Goal: Task Accomplishment & Management: Manage account settings

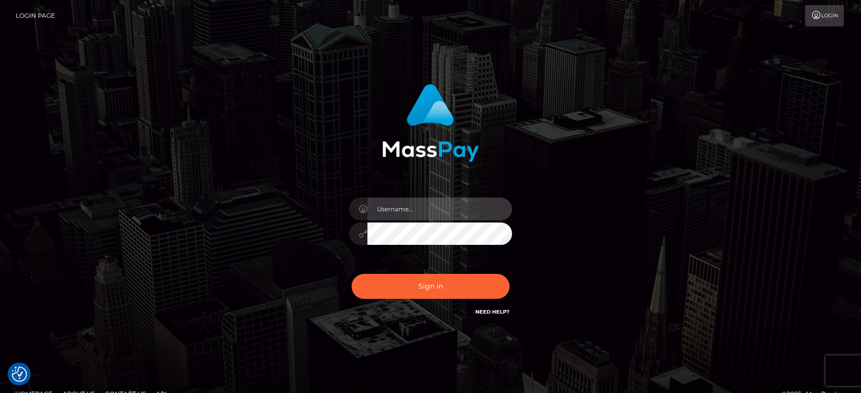
drag, startPoint x: 409, startPoint y: 210, endPoint x: 423, endPoint y: 207, distance: 14.7
click at [409, 210] on input "text" at bounding box center [439, 209] width 145 height 23
paste input "Glenn.B2"
type input "Glenn.B2"
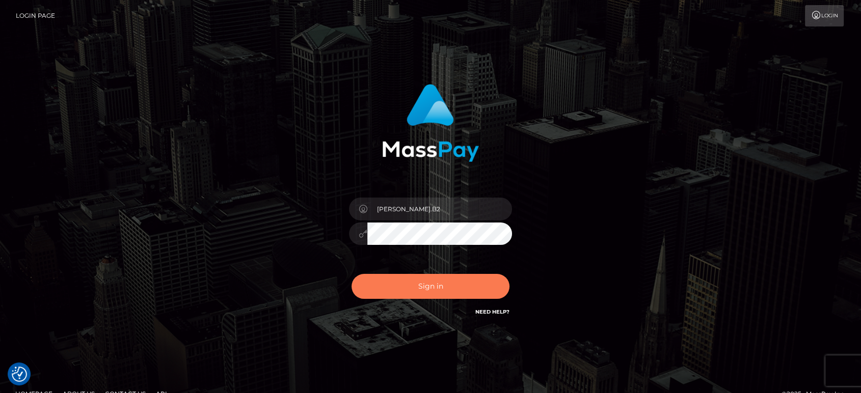
click at [429, 290] on button "Sign in" at bounding box center [430, 286] width 158 height 25
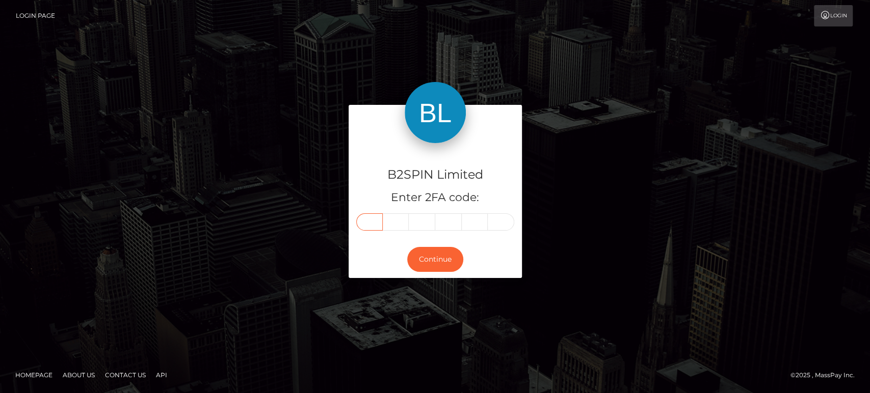
click at [367, 225] on input "text" at bounding box center [369, 221] width 26 height 17
paste input "4"
type input "4"
type input "1"
type input "3"
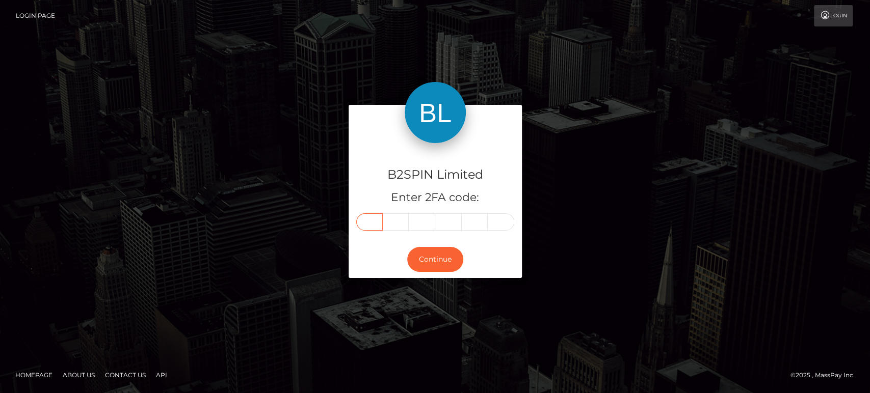
type input "4"
type input "5"
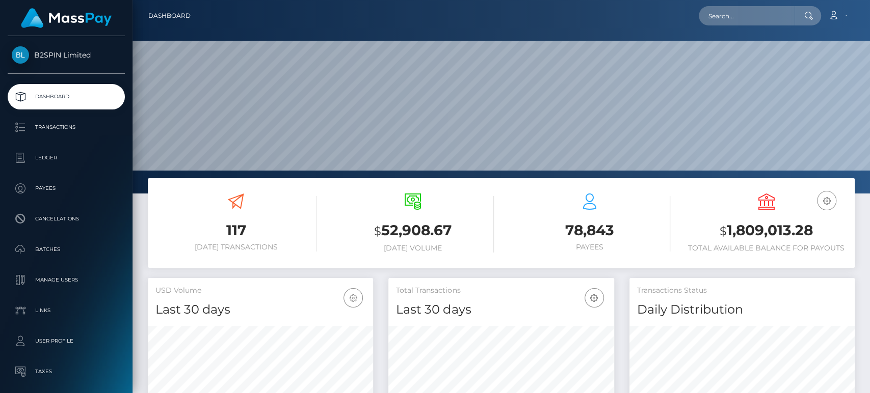
scroll to position [180, 225]
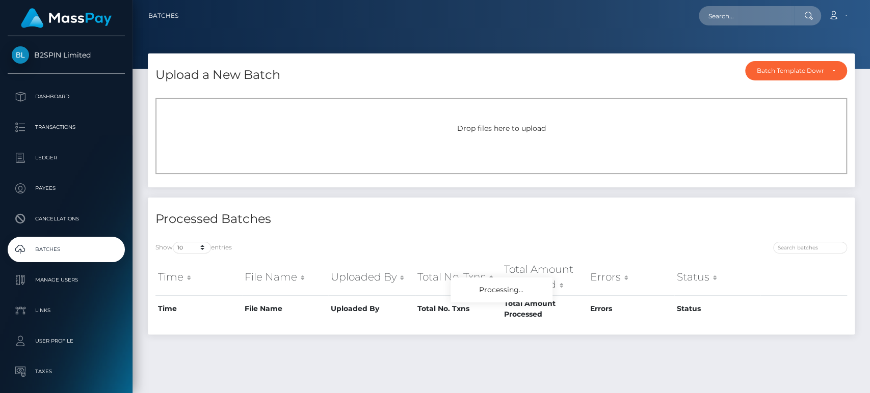
scroll to position [26, 0]
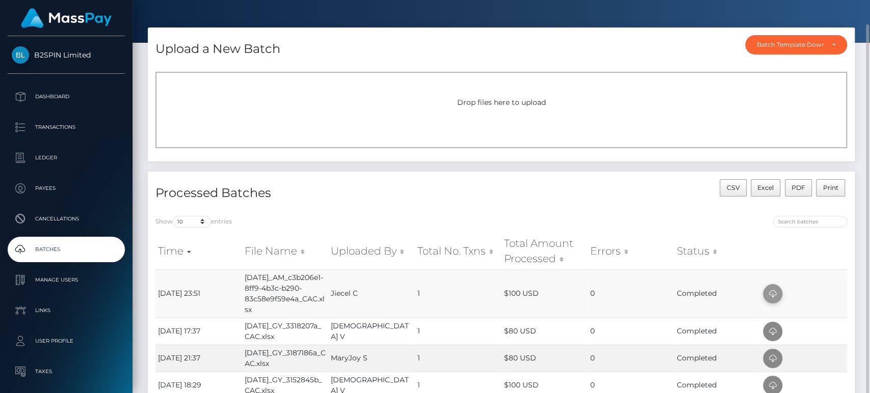
click at [779, 291] on span at bounding box center [772, 293] width 19 height 19
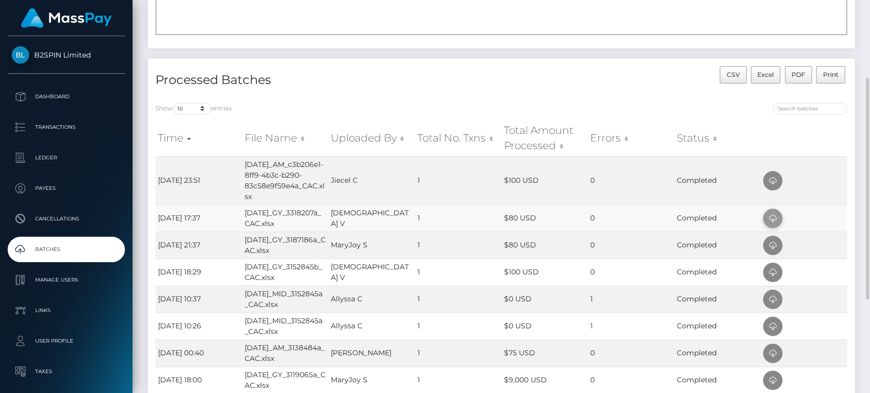
click at [774, 215] on icon at bounding box center [772, 218] width 12 height 13
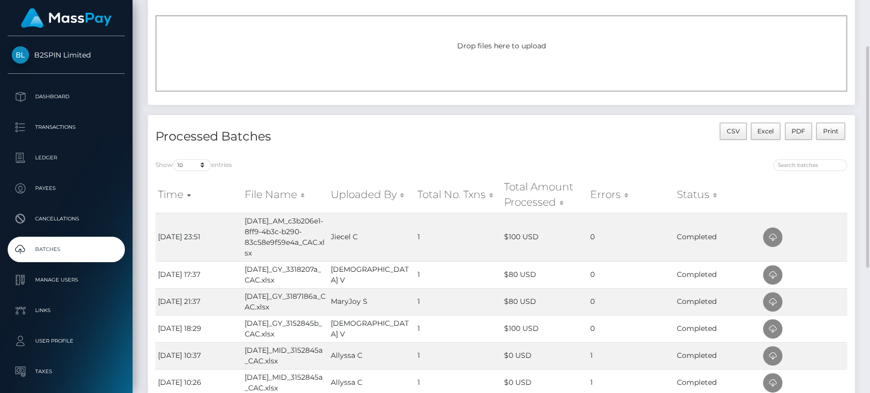
scroll to position [0, 0]
